Goal: Check status: Check status

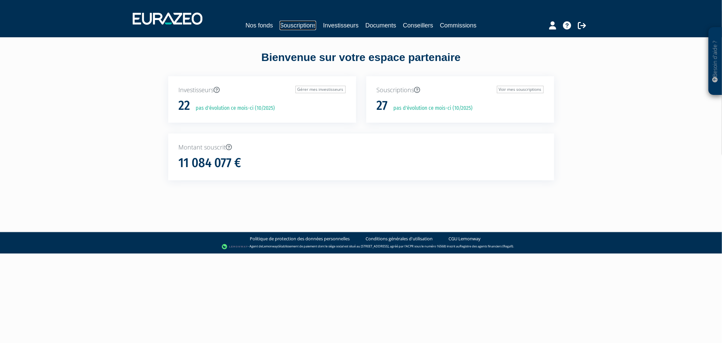
click at [297, 28] on link "Souscriptions" at bounding box center [298, 25] width 37 height 9
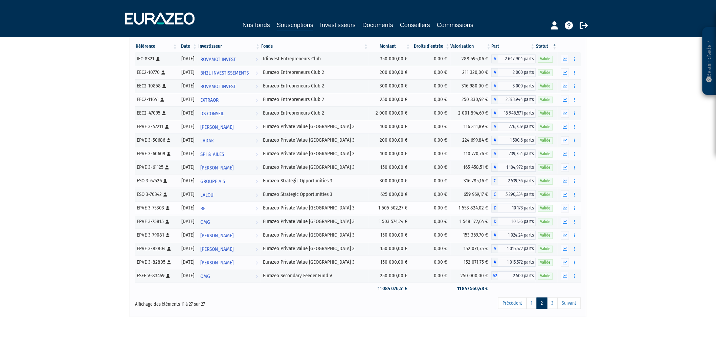
scroll to position [53, 0]
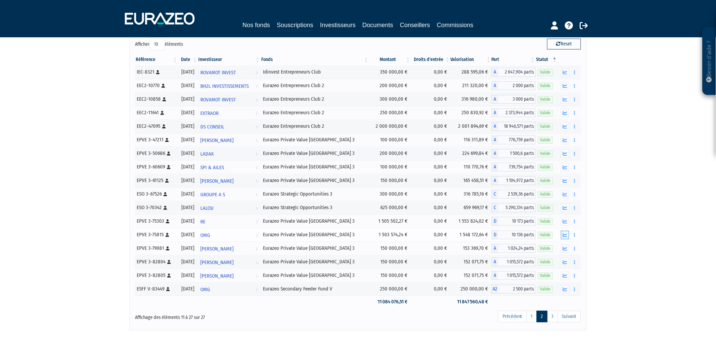
click at [566, 234] on icon "button" at bounding box center [565, 235] width 4 height 4
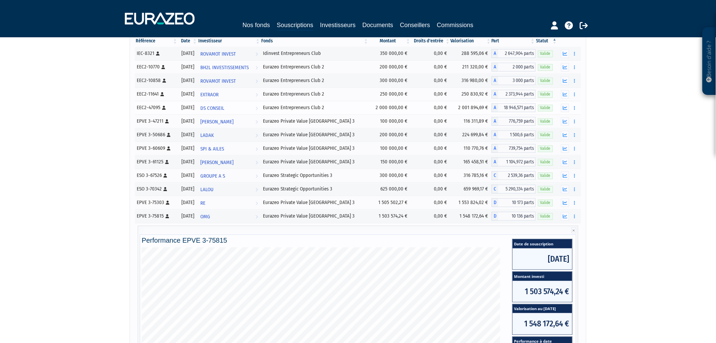
scroll to position [0, 0]
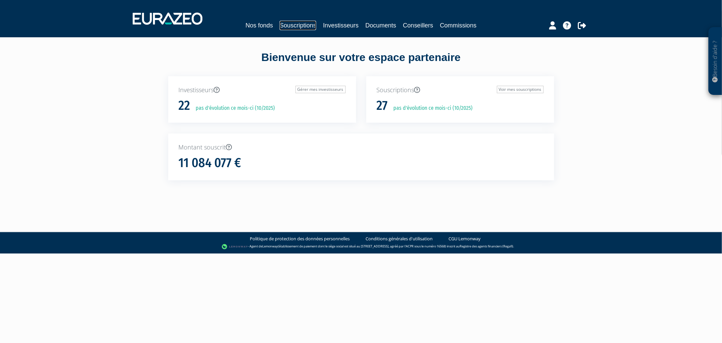
click at [292, 25] on link "Souscriptions" at bounding box center [298, 25] width 37 height 9
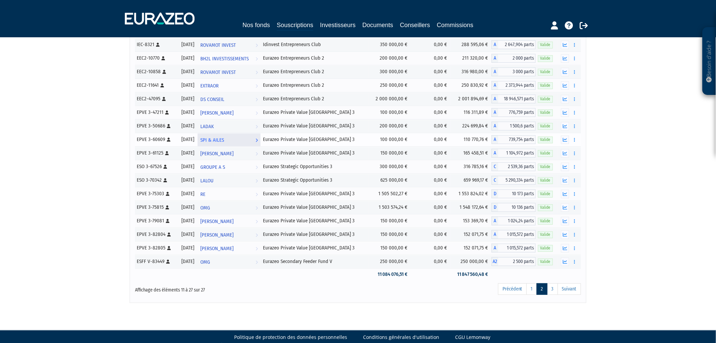
scroll to position [90, 0]
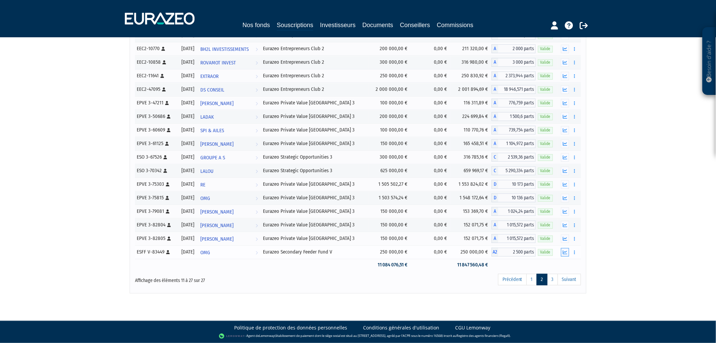
click at [565, 251] on icon "button" at bounding box center [565, 252] width 4 height 4
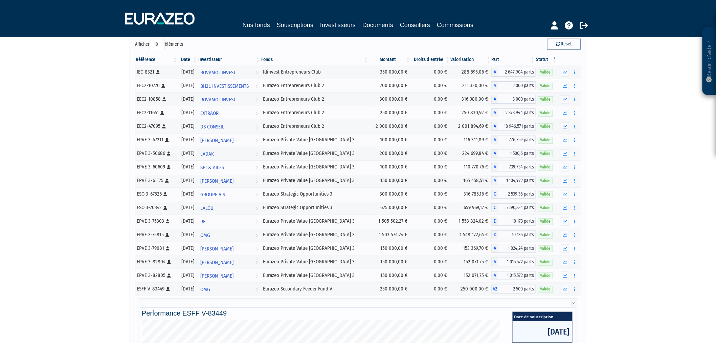
scroll to position [0, 0]
